Goal: Task Accomplishment & Management: Use online tool/utility

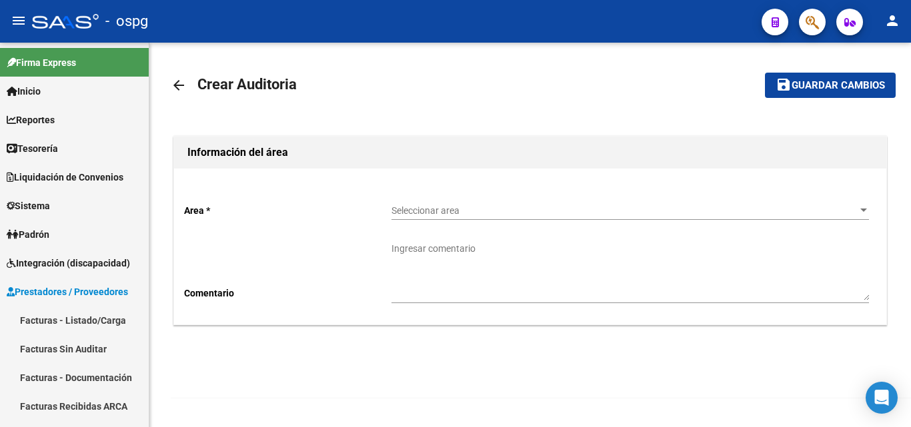
click at [53, 20] on div at bounding box center [65, 21] width 67 height 15
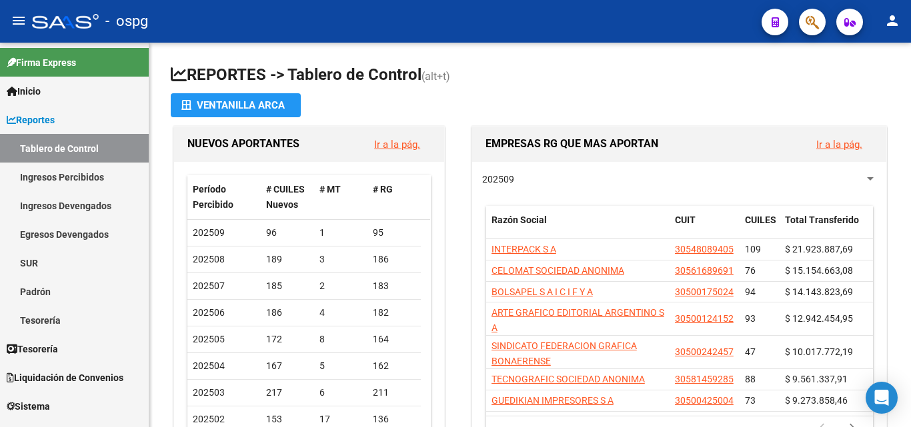
click at [60, 21] on div at bounding box center [65, 21] width 67 height 15
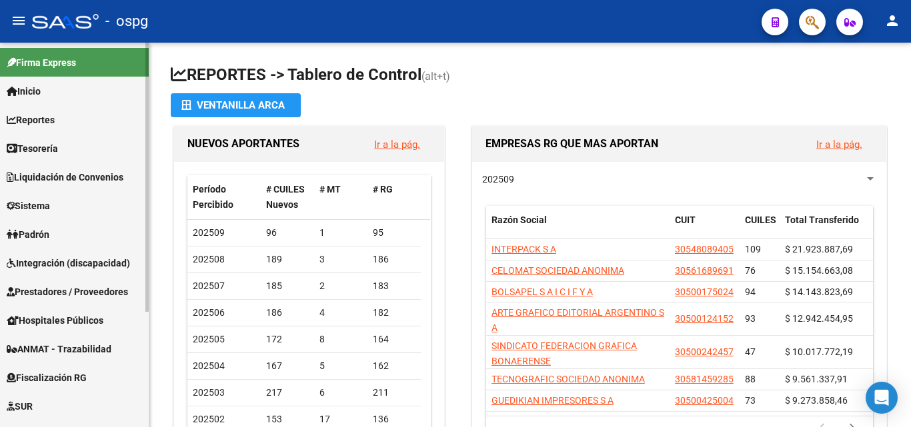
click at [87, 294] on span "Prestadores / Proveedores" at bounding box center [67, 292] width 121 height 15
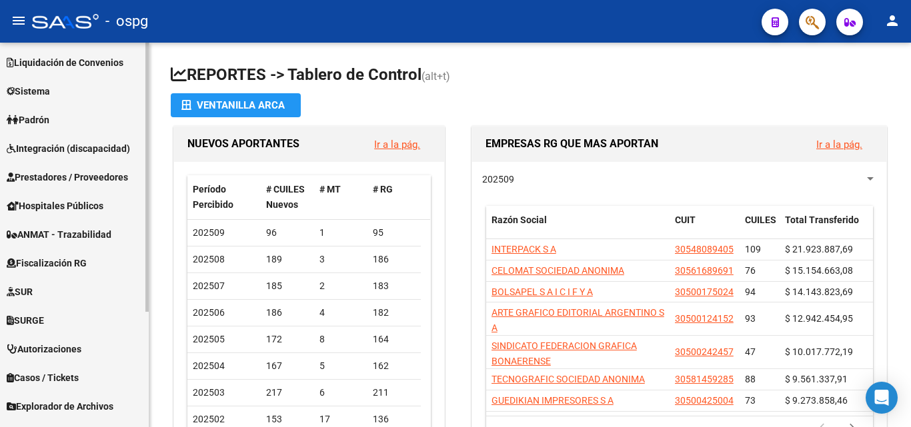
scroll to position [133, 0]
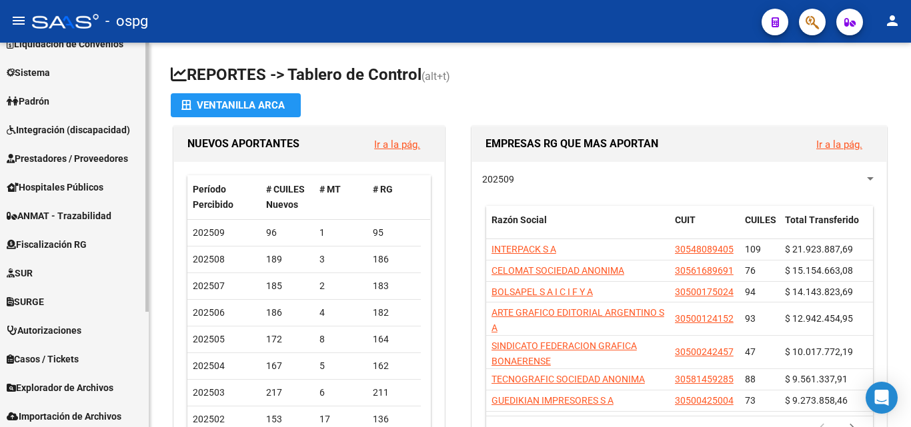
click at [89, 155] on span "Prestadores / Proveedores" at bounding box center [67, 158] width 121 height 15
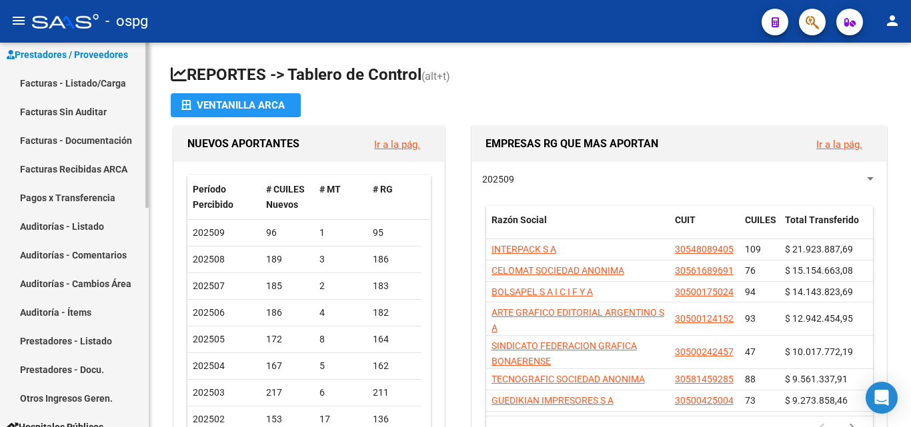
scroll to position [267, 0]
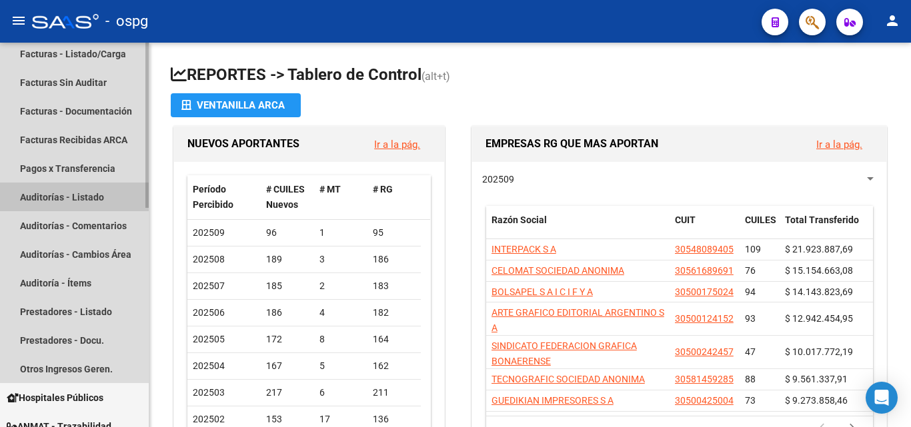
click at [81, 194] on link "Auditorías - Listado" at bounding box center [74, 197] width 149 height 29
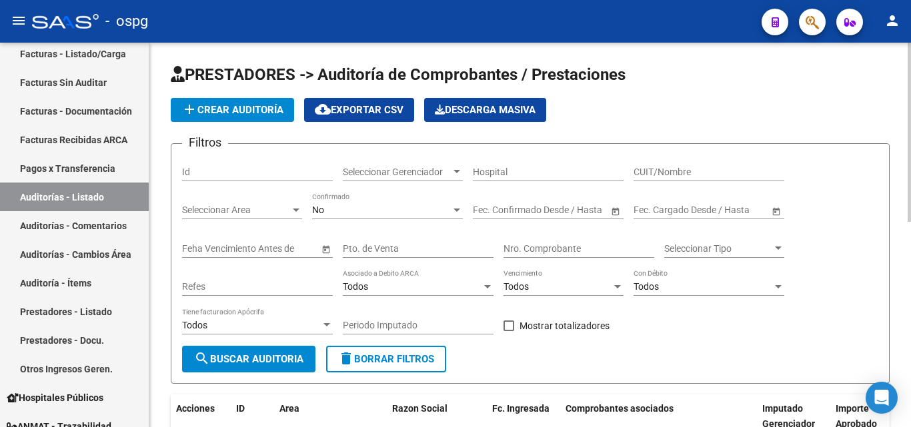
click at [292, 181] on div "Id" at bounding box center [257, 174] width 151 height 38
click at [291, 173] on input "Id" at bounding box center [257, 172] width 151 height 11
click at [387, 209] on div "No" at bounding box center [381, 210] width 139 height 11
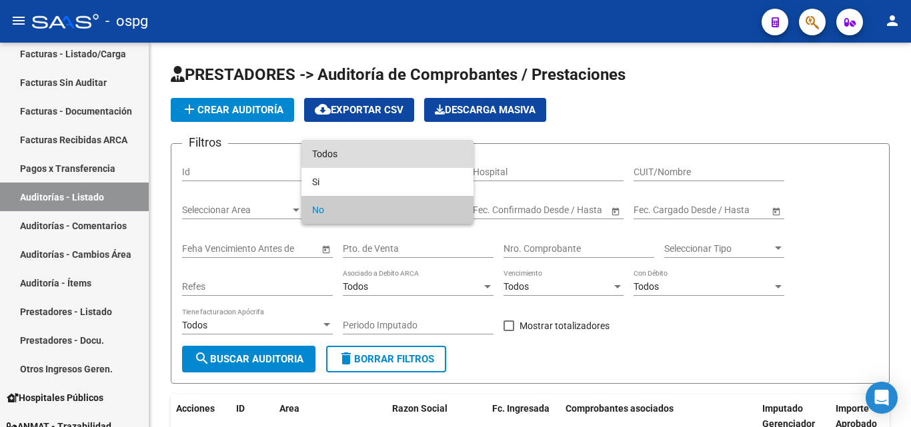
click at [401, 159] on span "Todos" at bounding box center [387, 154] width 151 height 28
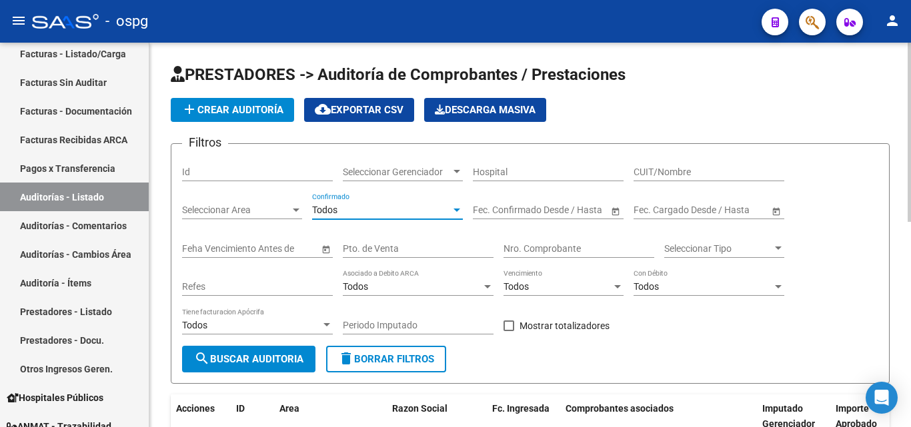
click at [549, 251] on input "Nro. Comprobante" at bounding box center [578, 248] width 151 height 11
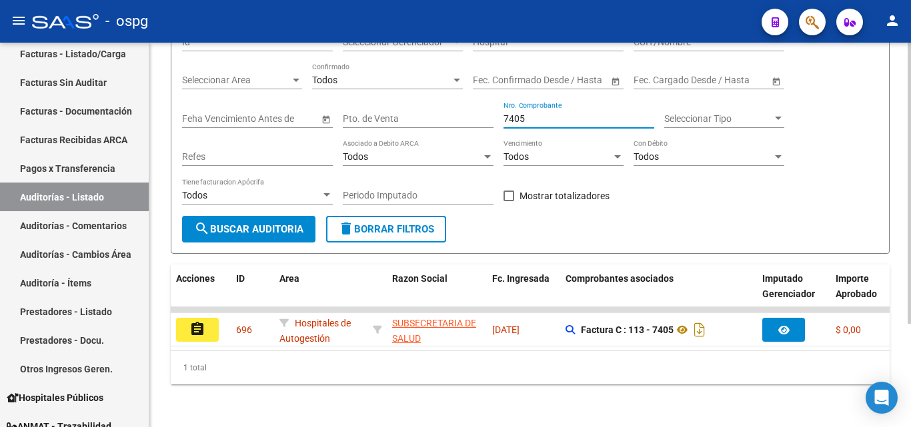
scroll to position [141, 0]
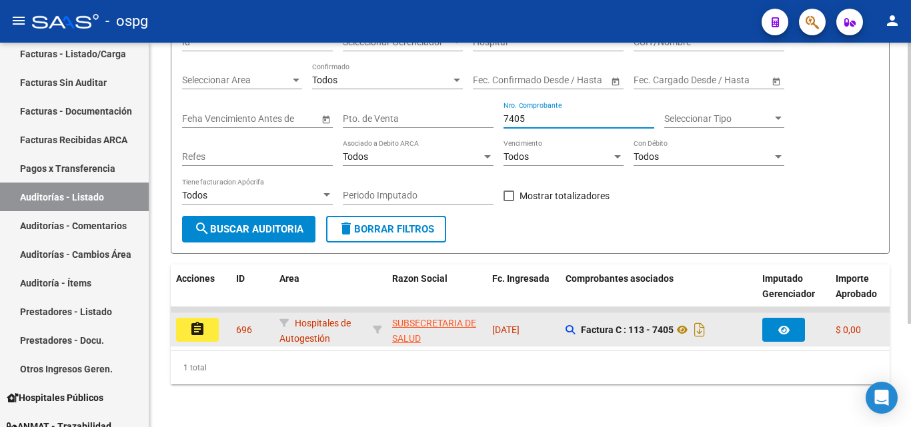
type input "7405"
click at [206, 319] on button "assignment" at bounding box center [197, 330] width 43 height 24
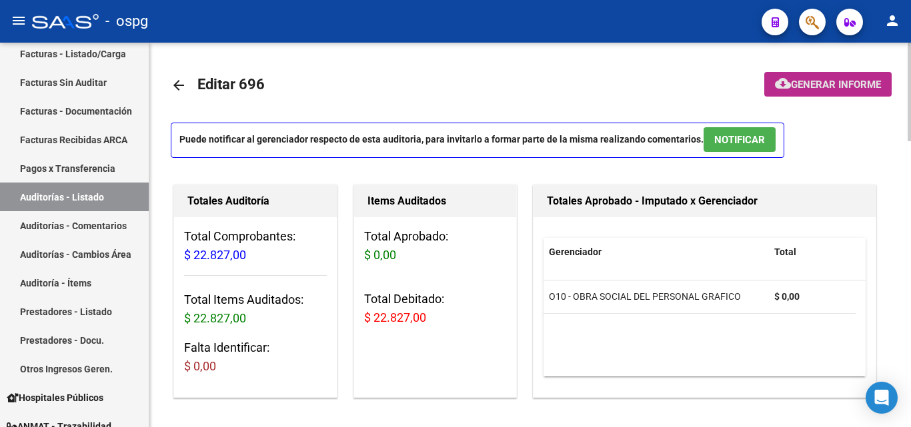
click at [829, 85] on span "Generar informe" at bounding box center [836, 85] width 90 height 12
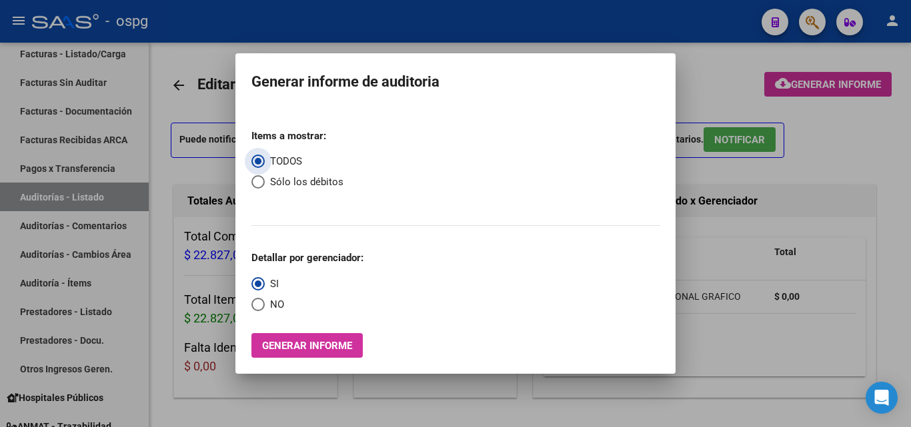
click at [295, 183] on span "Sólo los débitos" at bounding box center [304, 182] width 79 height 15
click at [265, 183] on input "Sólo los débitos" at bounding box center [257, 181] width 13 height 13
radio input "true"
click at [277, 305] on span "NO" at bounding box center [274, 304] width 19 height 15
click at [265, 305] on input "NO" at bounding box center [257, 304] width 13 height 13
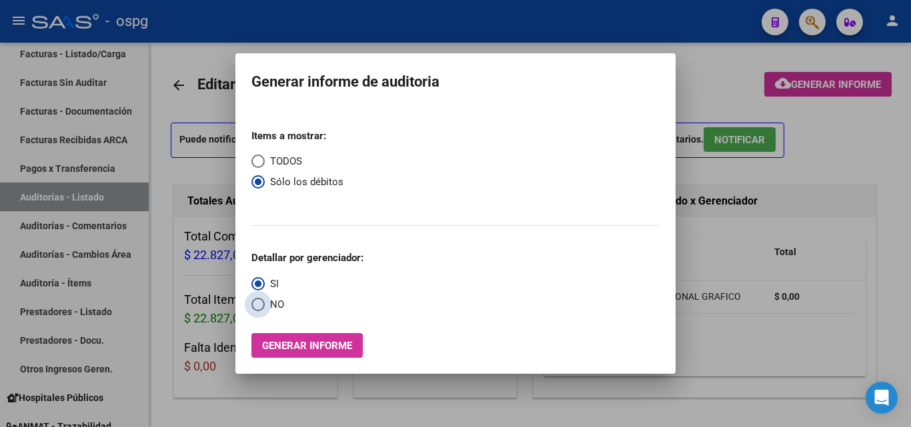
radio input "true"
click at [300, 346] on span "Generar informe" at bounding box center [307, 346] width 90 height 12
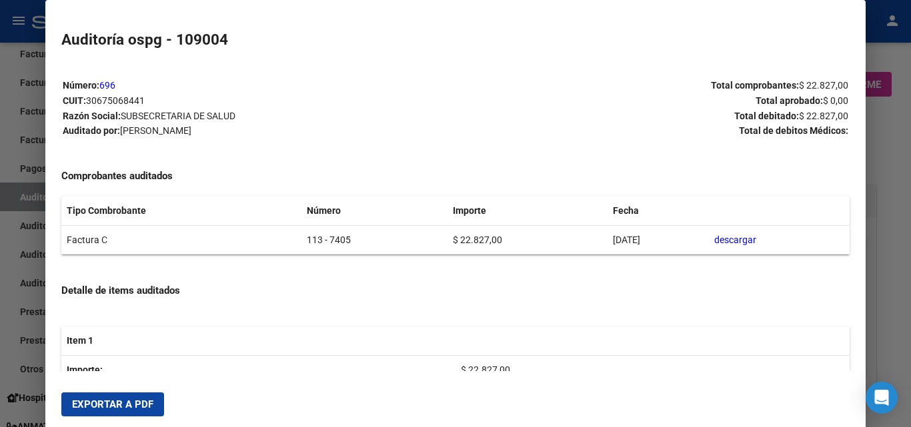
click at [119, 409] on span "Exportar a PDF" at bounding box center [112, 405] width 81 height 12
